Goal: Task Accomplishment & Management: Manage account settings

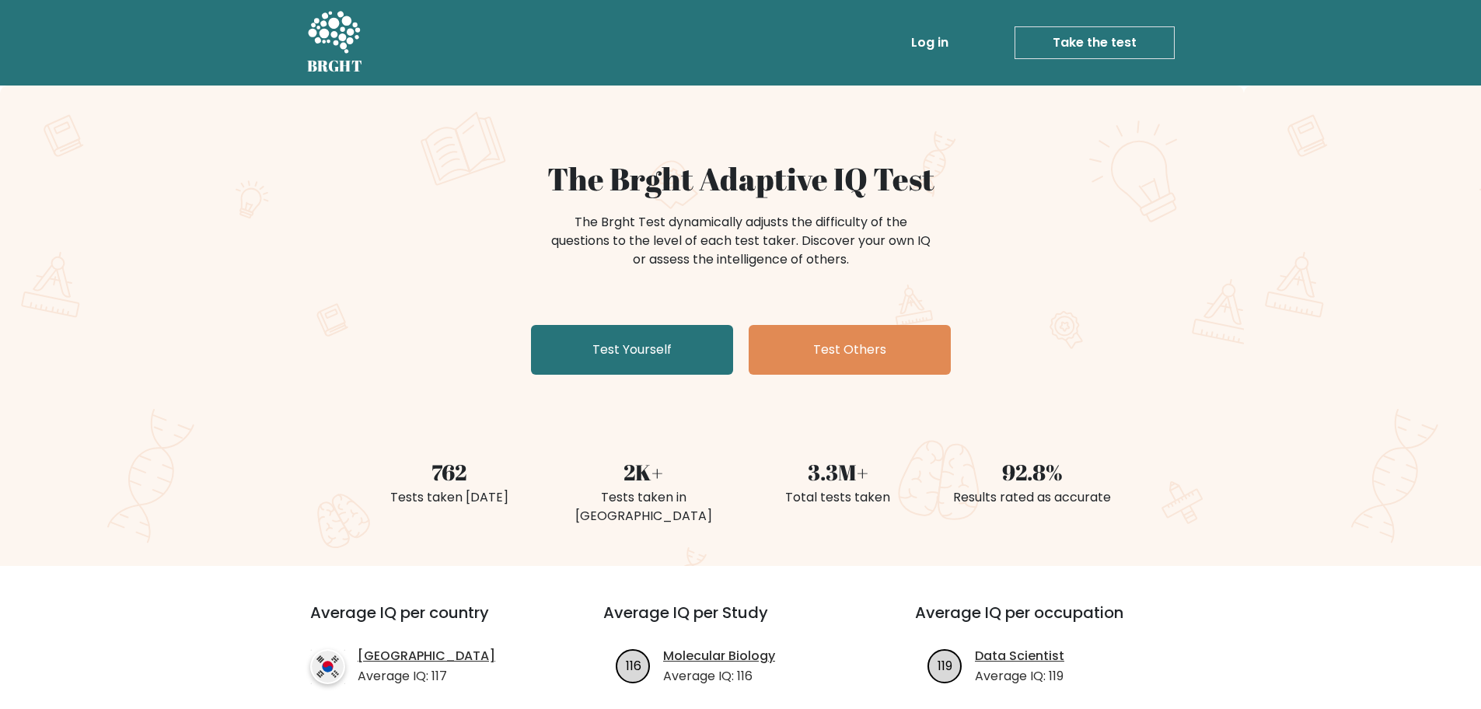
click at [925, 44] on link "Log in" at bounding box center [930, 42] width 50 height 31
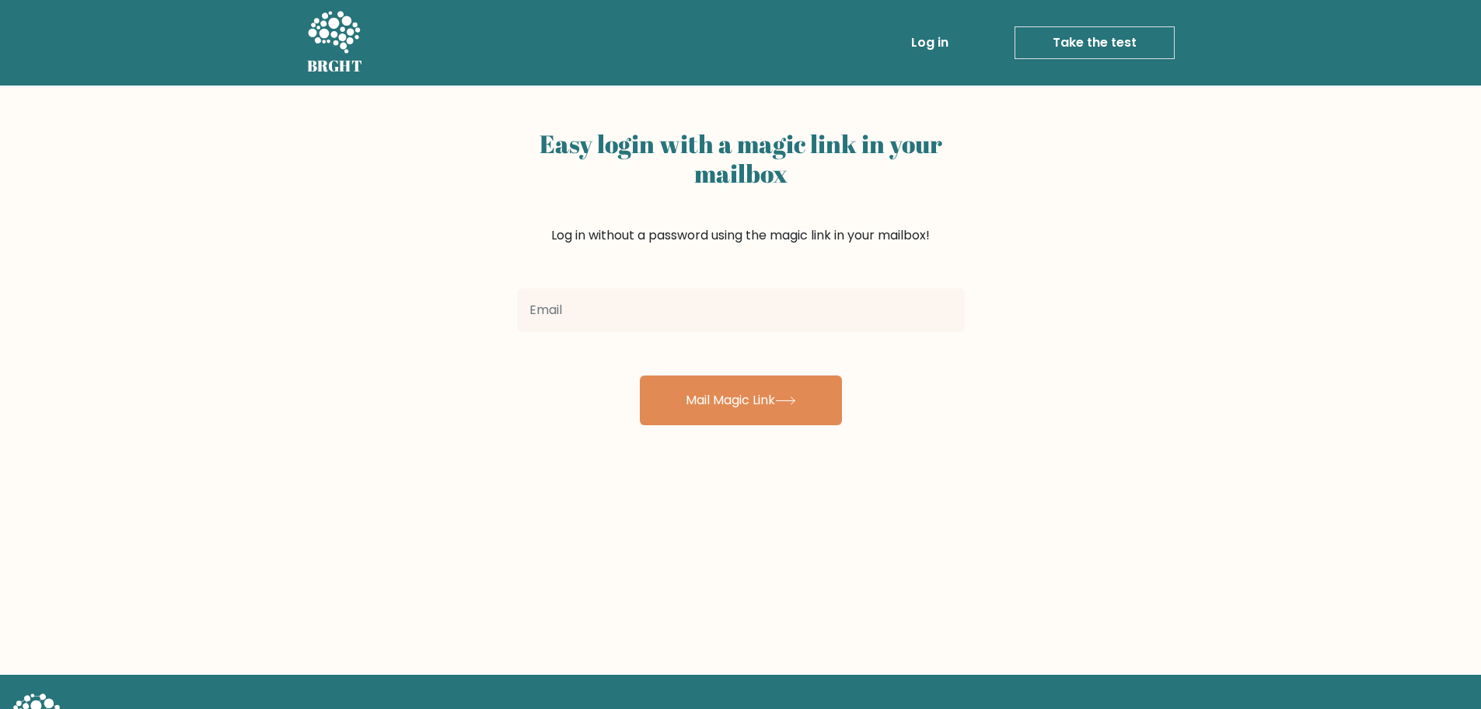
click at [679, 284] on div at bounding box center [741, 310] width 467 height 56
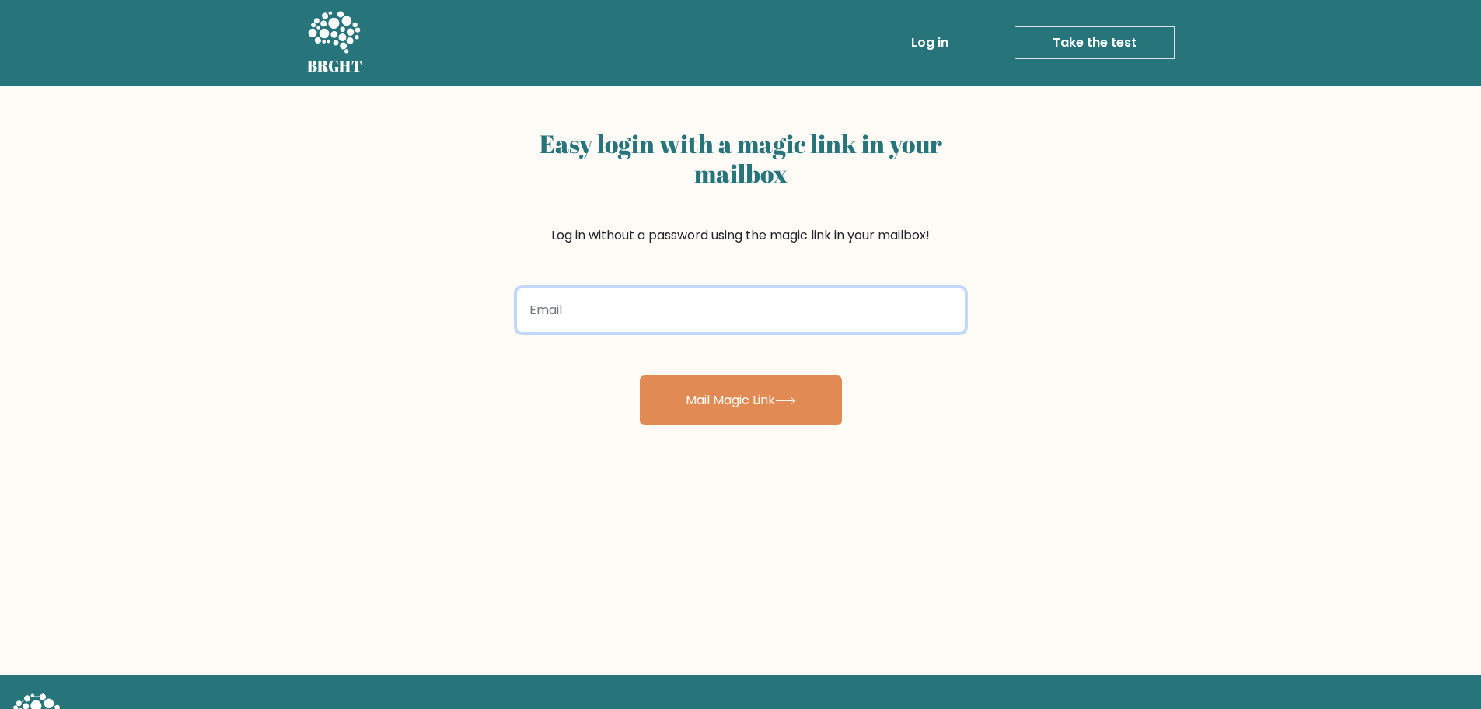
click at [665, 298] on input "email" at bounding box center [741, 311] width 448 height 44
type input "hortensiavenegasrico@gmail.com"
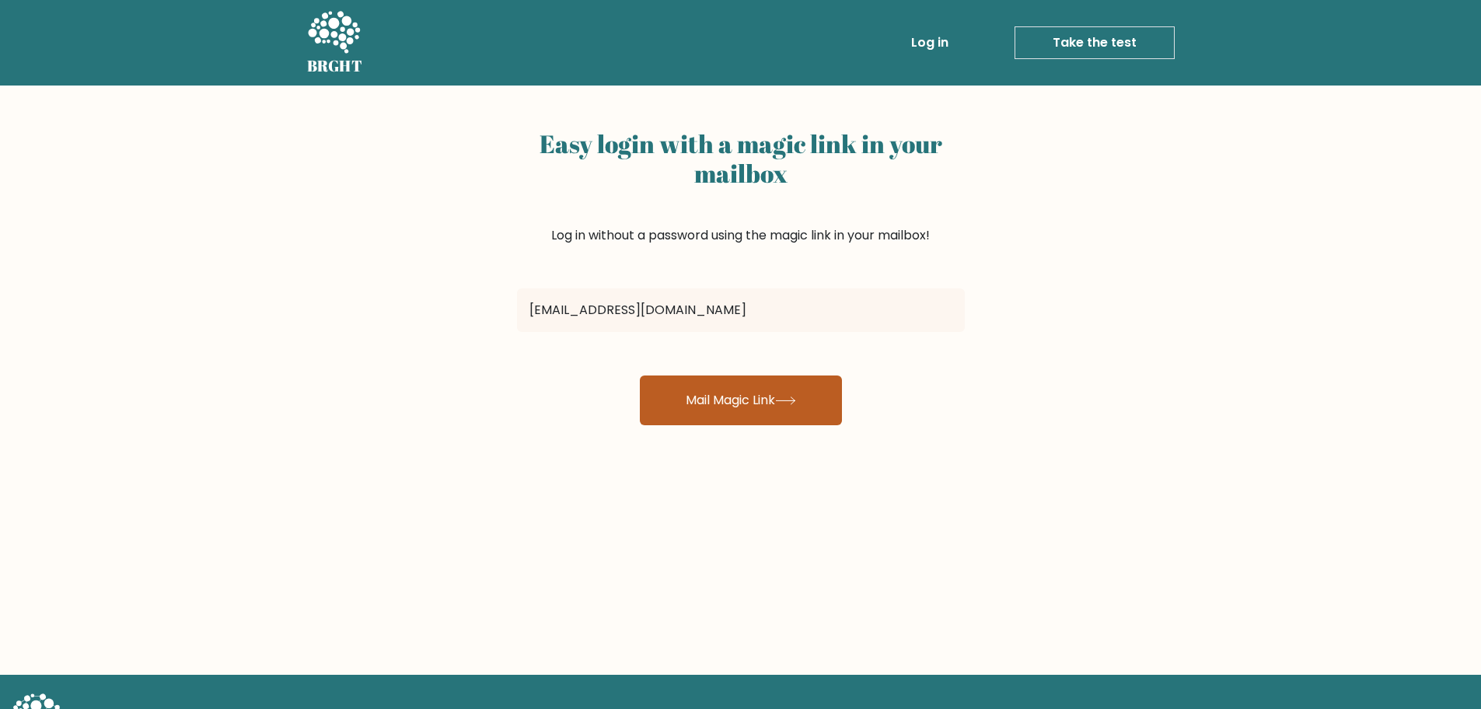
click at [703, 394] on button "Mail Magic Link" at bounding box center [741, 401] width 202 height 50
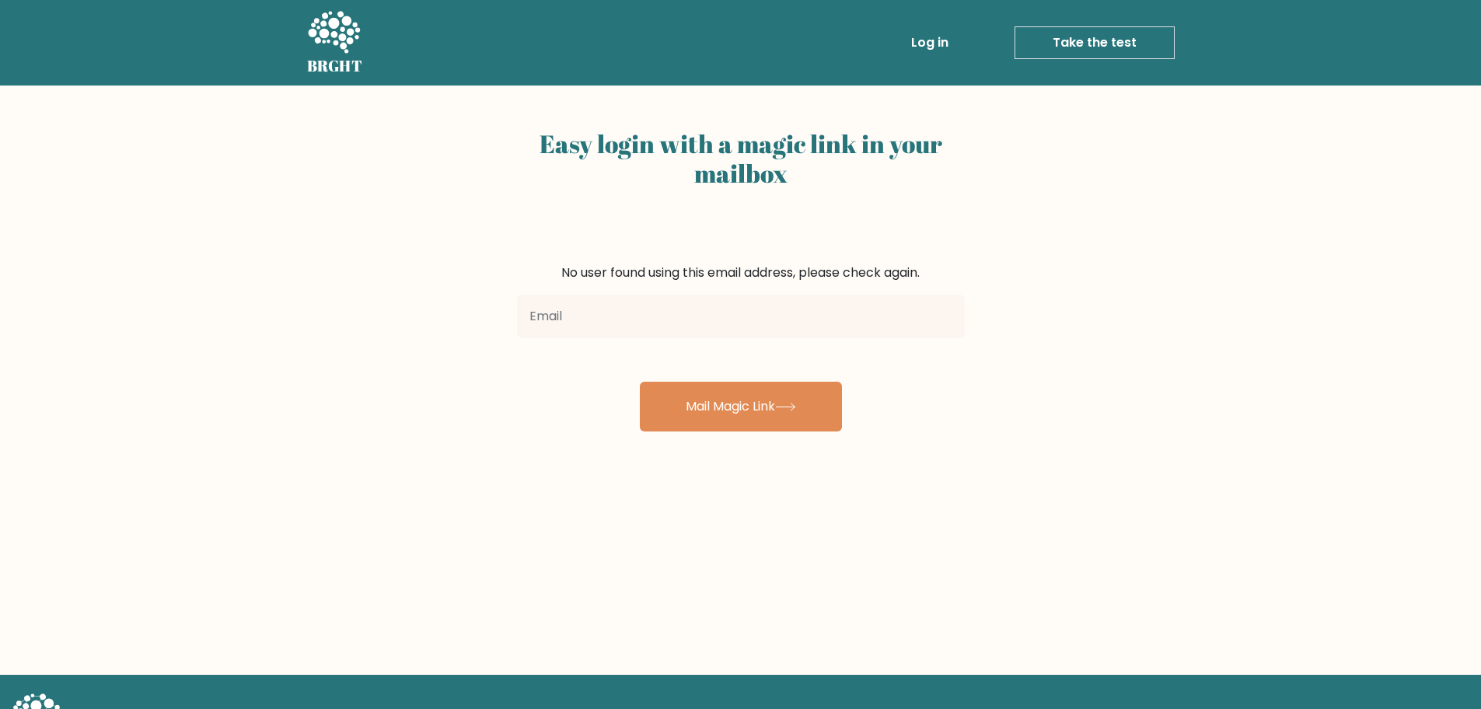
click at [625, 339] on div at bounding box center [741, 317] width 467 height 56
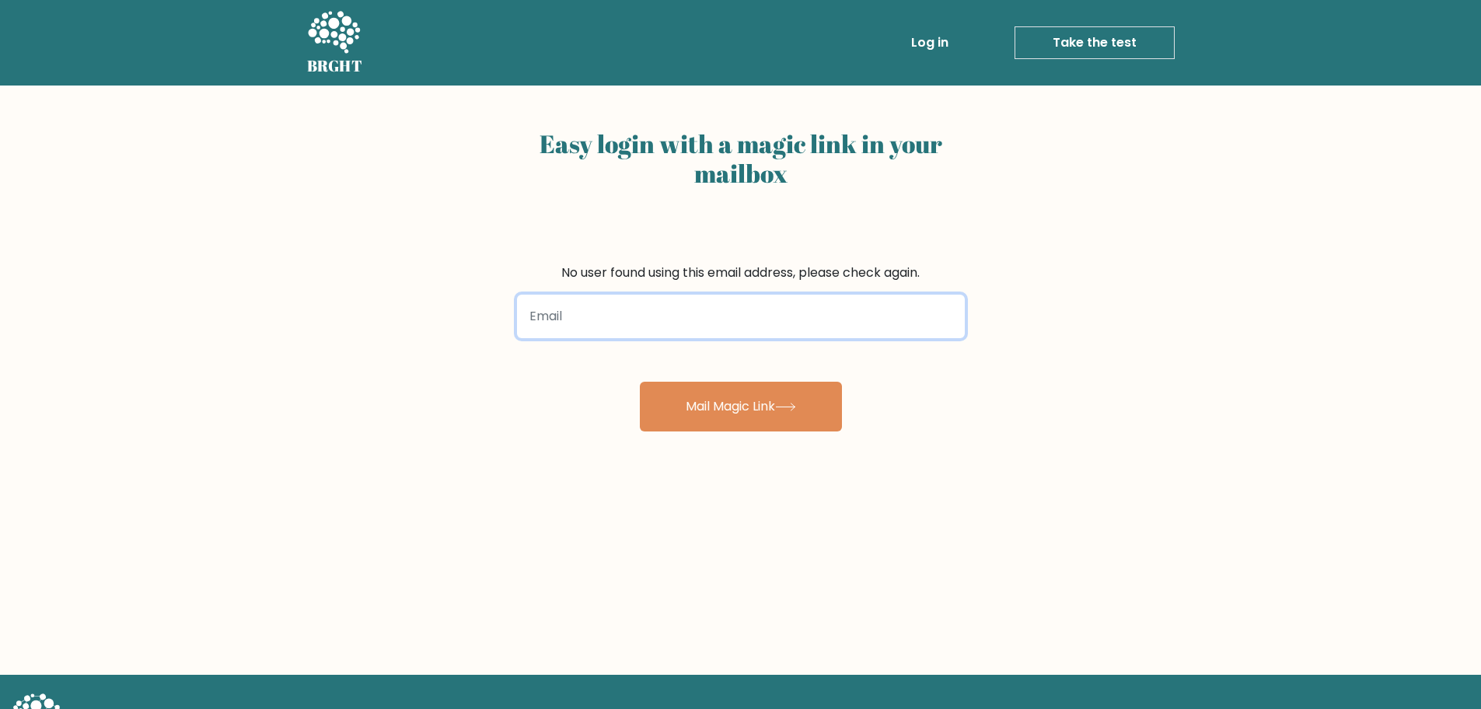
click at [623, 307] on input "email" at bounding box center [741, 317] width 448 height 44
